Goal: Check status: Check status

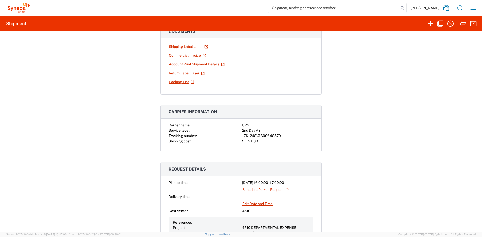
scroll to position [96, 0]
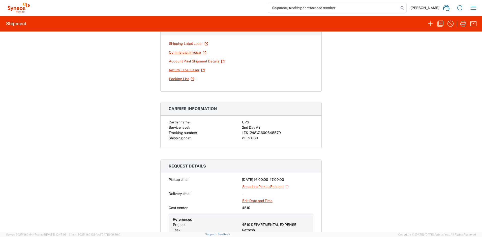
click at [279, 133] on div "1ZK1248VA600648579" at bounding box center [277, 132] width 71 height 5
drag, startPoint x: 278, startPoint y: 132, endPoint x: 241, endPoint y: 133, distance: 37.6
click at [242, 133] on div "1ZK1248VA600648579" at bounding box center [277, 132] width 71 height 5
copy div "1ZK1248VA600648579"
click at [479, 8] on div "[PERSON_NAME] Home Shipment estimator Shipment tracking Desktop shipment reques…" at bounding box center [255, 8] width 449 height 12
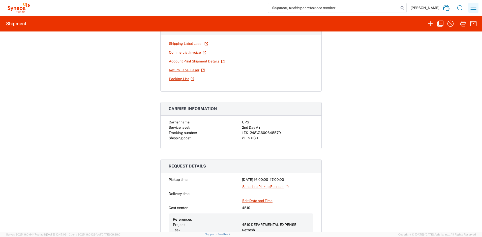
click at [472, 10] on icon "button" at bounding box center [474, 8] width 8 height 8
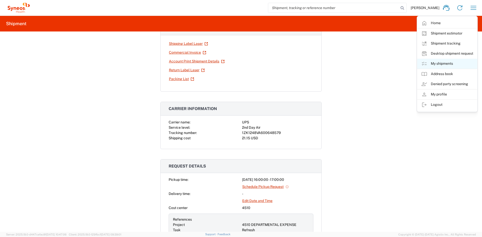
click at [442, 63] on link "My shipments" at bounding box center [448, 64] width 60 height 10
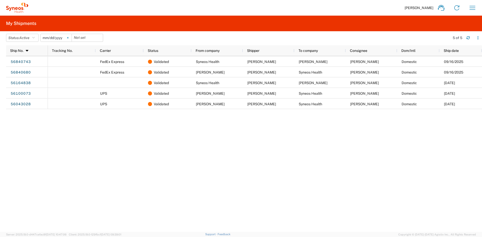
click at [70, 39] on svg-icon at bounding box center [68, 38] width 8 height 8
click at [37, 39] on button "Status: Active" at bounding box center [22, 38] width 33 height 8
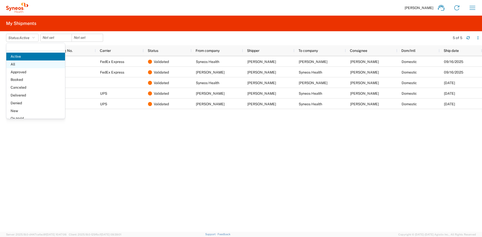
click at [20, 65] on span "All" at bounding box center [35, 65] width 59 height 8
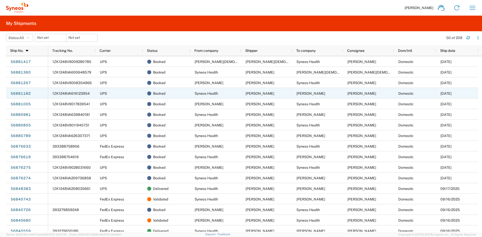
click at [79, 93] on span "1ZK1248VA616123954" at bounding box center [70, 94] width 37 height 4
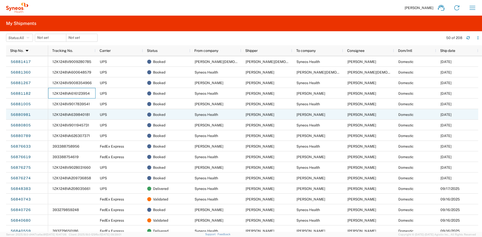
click at [84, 113] on span "1ZK1248VA639840181" at bounding box center [71, 115] width 38 height 4
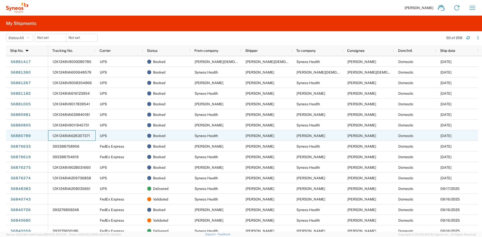
click at [84, 137] on span "1ZK1248VA626307371" at bounding box center [71, 136] width 38 height 4
